Goal: Task Accomplishment & Management: Use online tool/utility

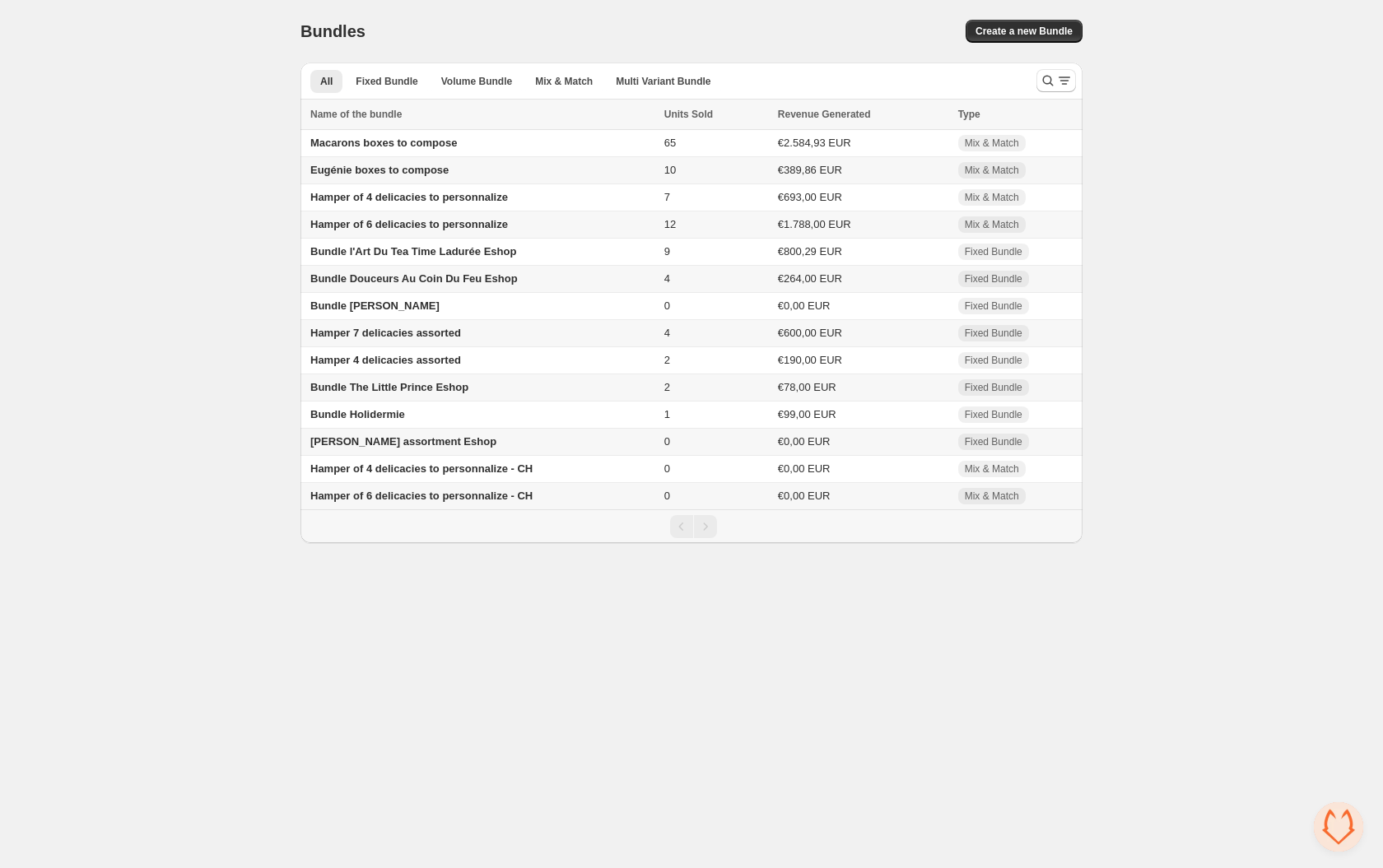
click at [709, 26] on div "Create a new Bundle" at bounding box center [876, 31] width 410 height 23
click at [643, 9] on div "Bundles. This page is ready Bundles Create a new Bundle" at bounding box center [692, 31] width 782 height 63
click at [228, 303] on div "Home Bundles Analytics Plan and Billing Bundles. This page is ready Bundles Cre…" at bounding box center [692, 272] width 1383 height 544
click at [376, 144] on span "Macarons boxes to compose" at bounding box center [384, 142] width 146 height 12
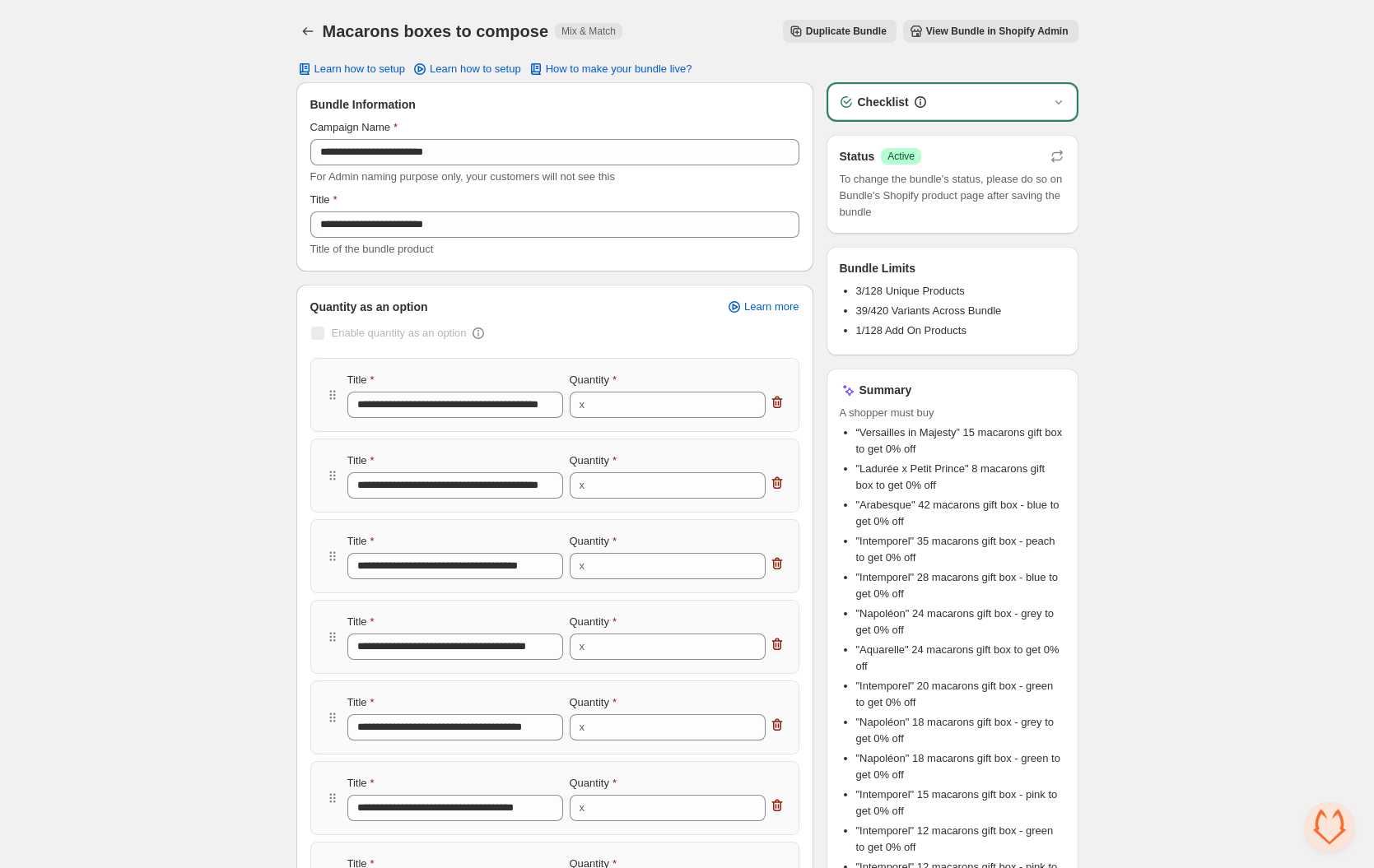
click at [965, 32] on span "View Bundle in Shopify Admin" at bounding box center [997, 31] width 142 height 13
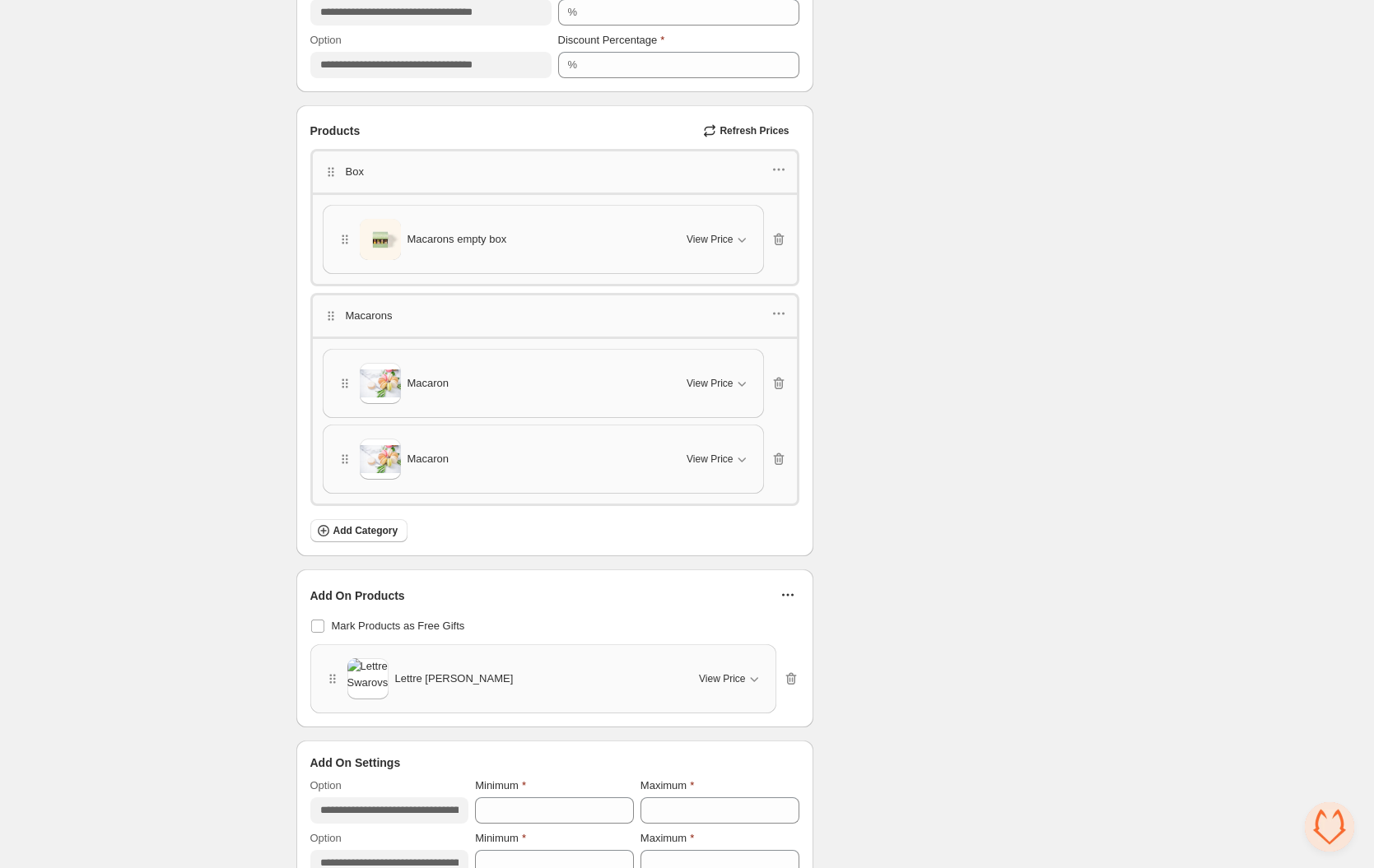
scroll to position [2517, 0]
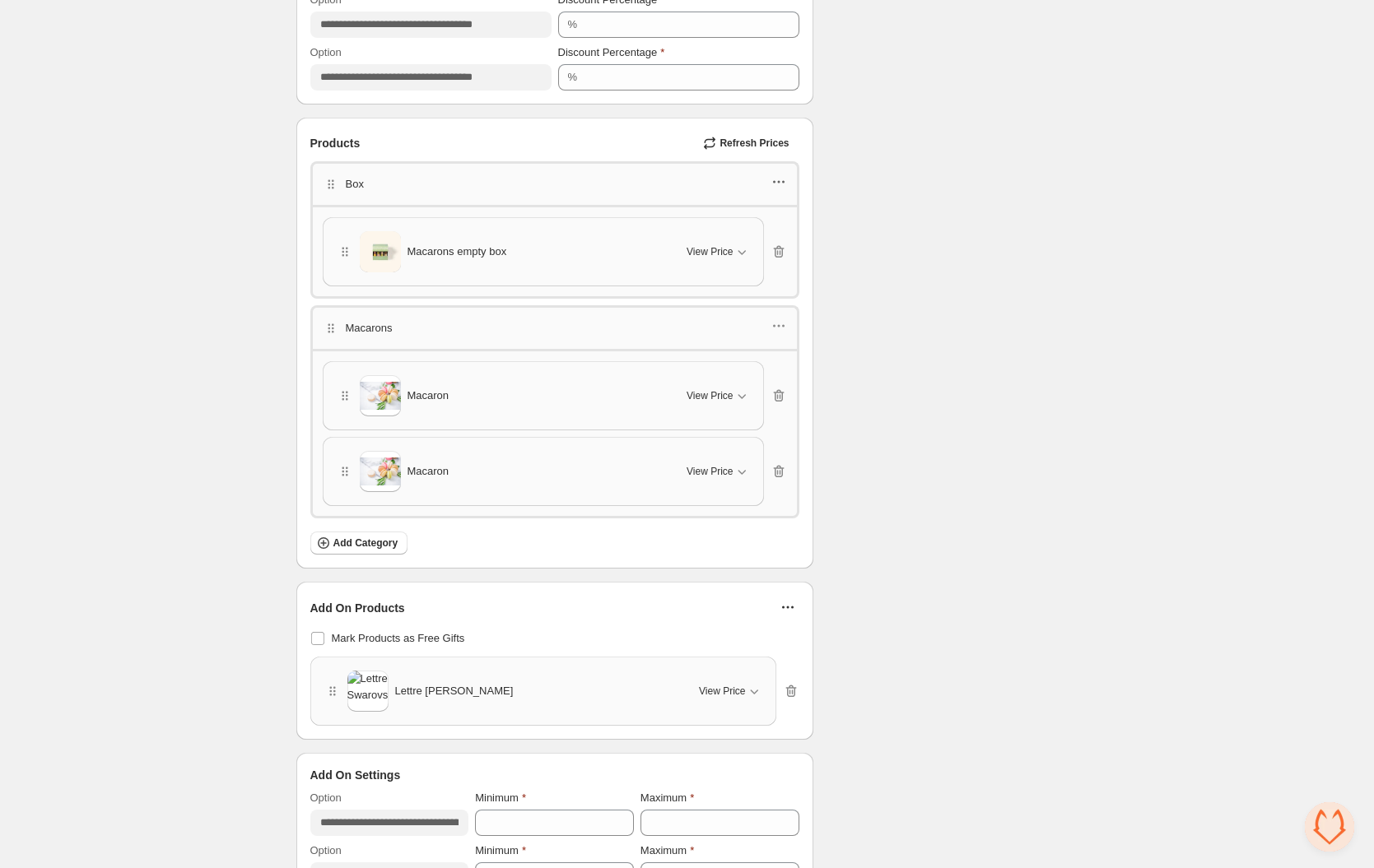
click at [776, 183] on icon "button" at bounding box center [779, 182] width 17 height 17
click at [798, 247] on span "Edit products" at bounding box center [786, 241] width 89 height 17
